Goal: Transaction & Acquisition: Purchase product/service

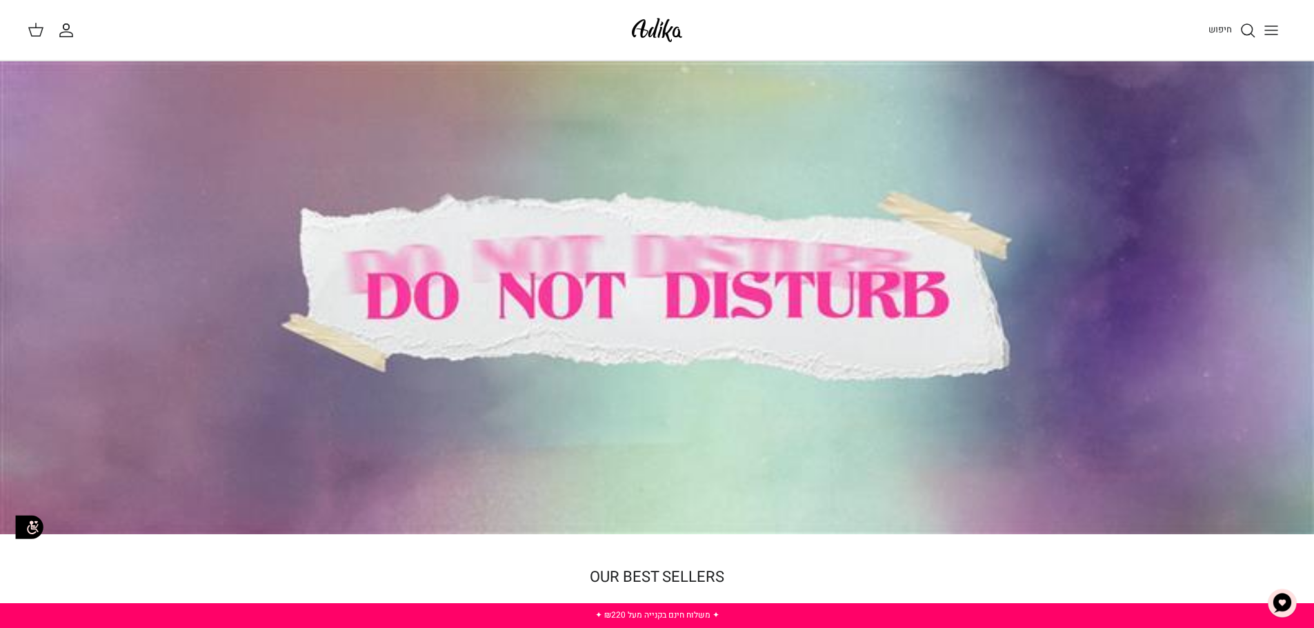
click at [1252, 29] on circle "חיפוש" at bounding box center [1246, 29] width 11 height 11
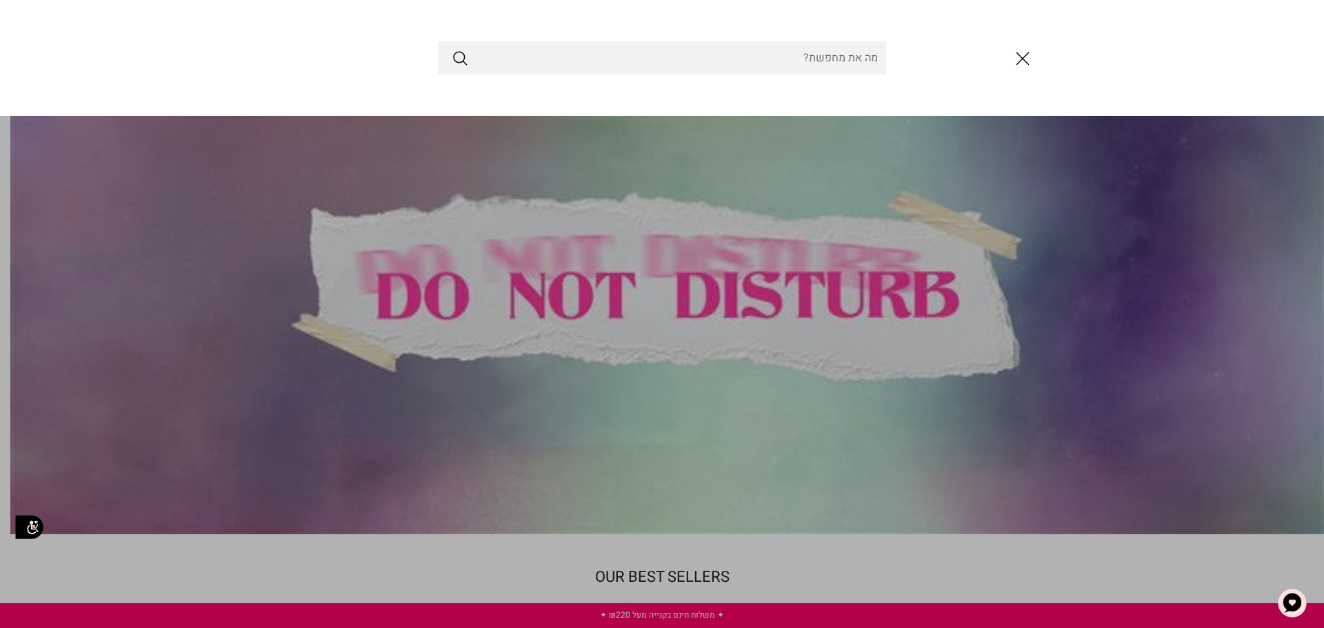
paste input "עדיקה"
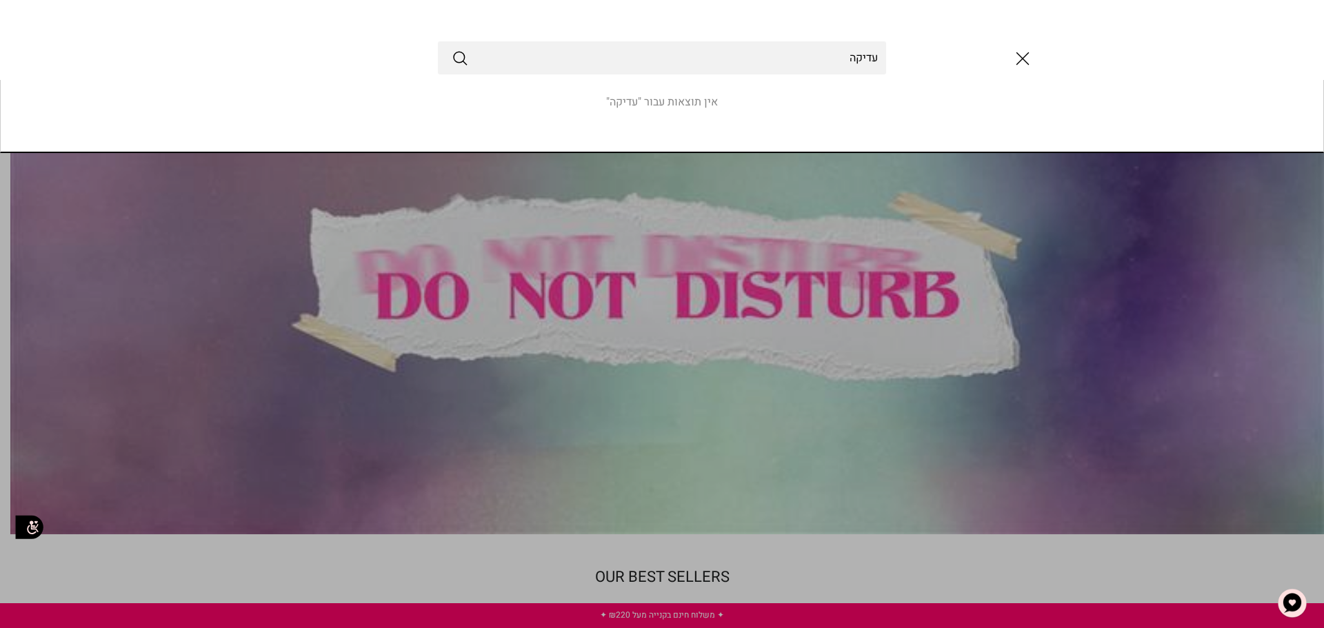
drag, startPoint x: 847, startPoint y: 61, endPoint x: 1036, endPoint y: 59, distance: 189.0
click at [1036, 59] on div "עדיקה" at bounding box center [662, 57] width 828 height 33
type input "ס"
type input "גוזייה"
click at [452, 49] on button "Submit" at bounding box center [460, 58] width 17 height 18
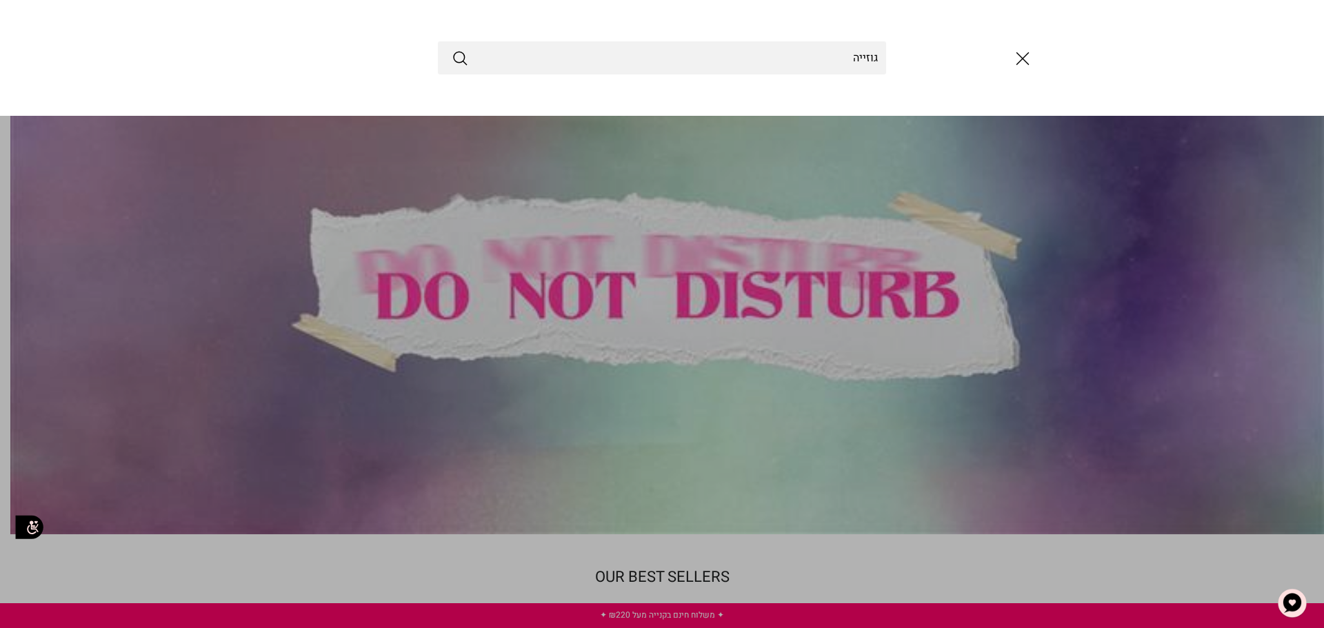
click at [1021, 57] on line "סגור" at bounding box center [1023, 59] width 12 height 12
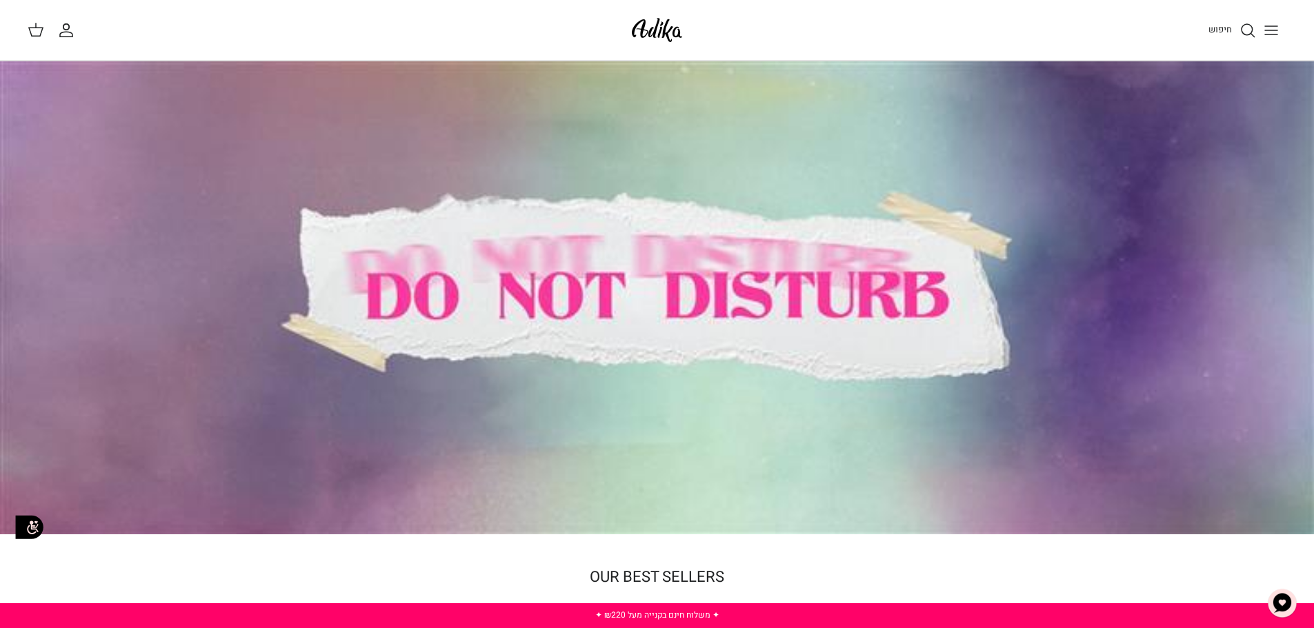
click at [1273, 31] on icon "Toggle menu" at bounding box center [1271, 30] width 17 height 17
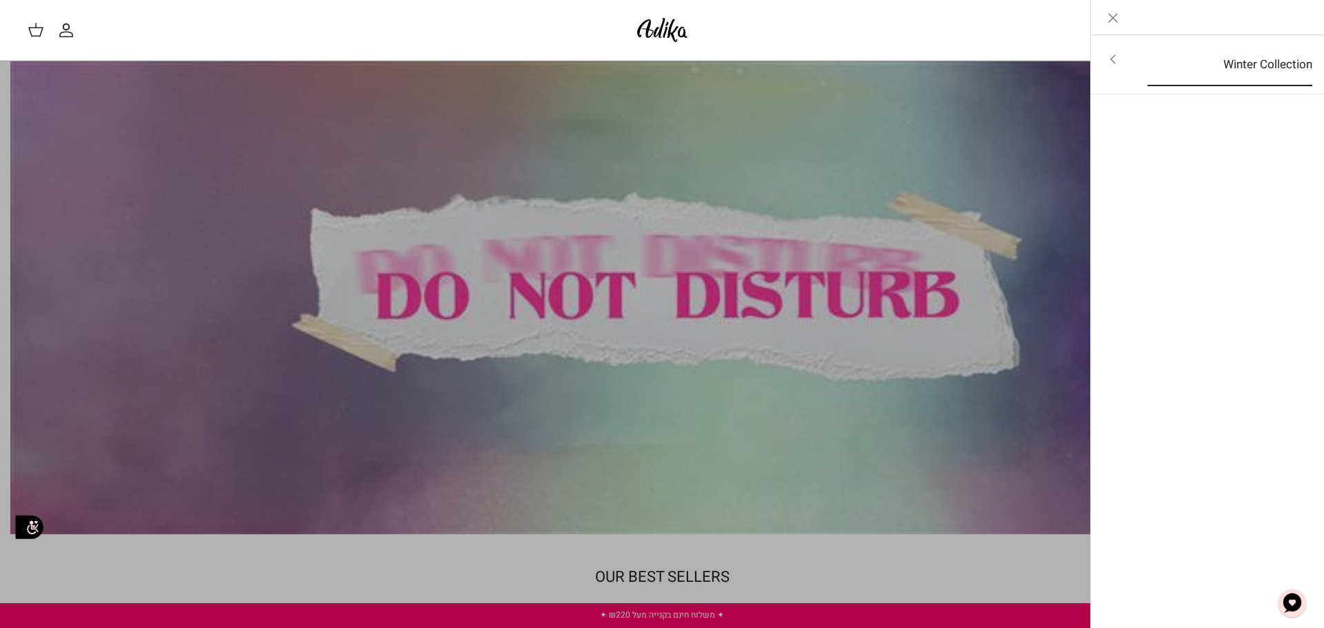
click at [1141, 48] on link "Winter Collection" at bounding box center [1230, 64] width 190 height 43
click at [1143, 52] on link "לכל הפריטים" at bounding box center [1208, 60] width 220 height 34
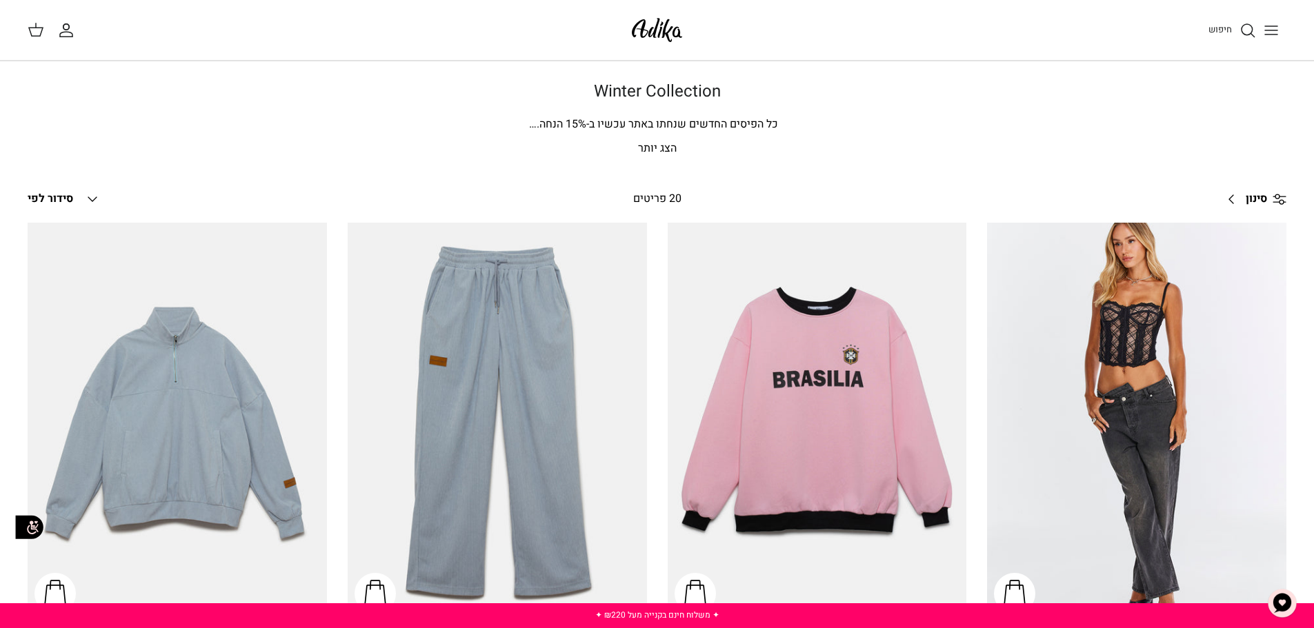
click at [88, 196] on icon "Down" at bounding box center [92, 199] width 17 height 17
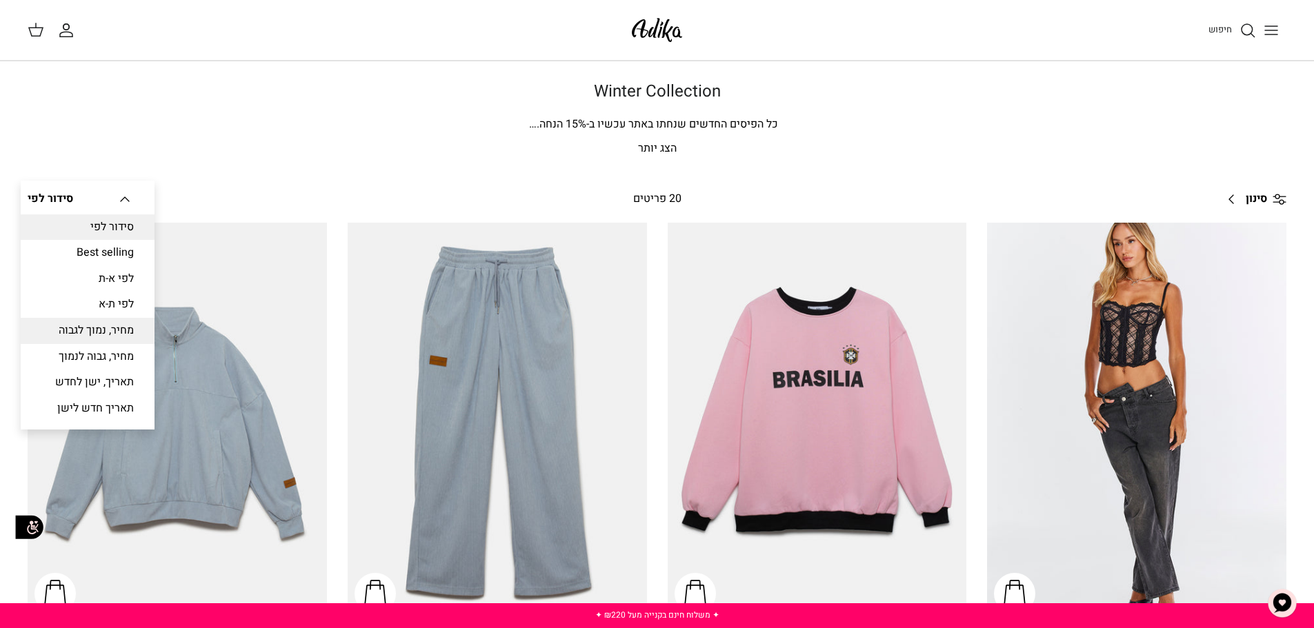
click at [117, 332] on link "מחיר, נמוך לגבוה" at bounding box center [88, 331] width 134 height 26
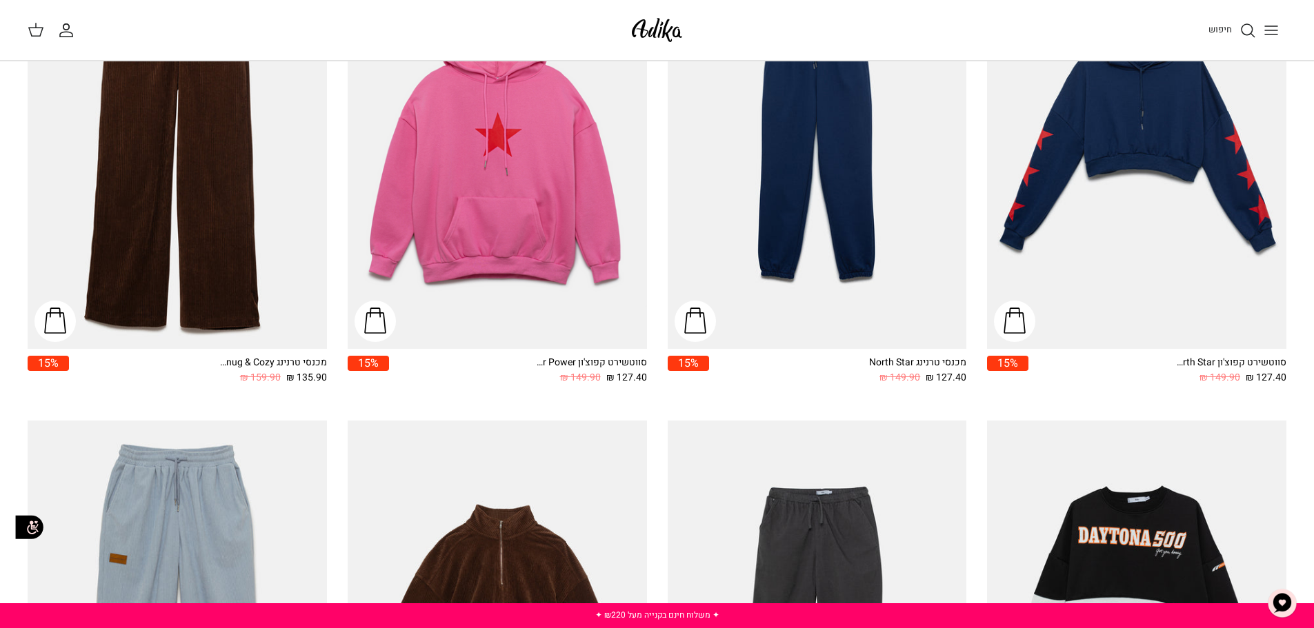
scroll to position [466, 0]
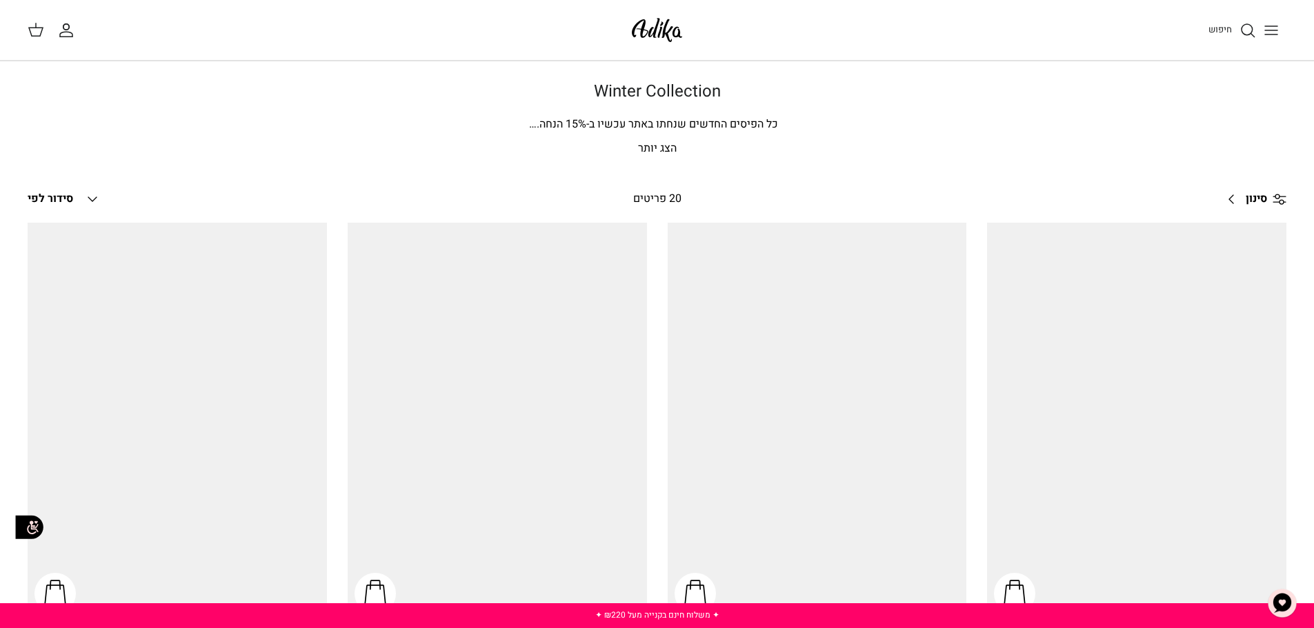
scroll to position [121, 0]
